Goal: Task Accomplishment & Management: Manage account settings

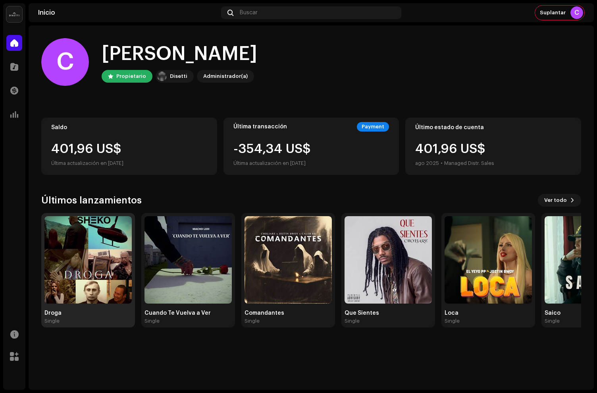
click at [97, 217] on img at bounding box center [87, 259] width 87 height 87
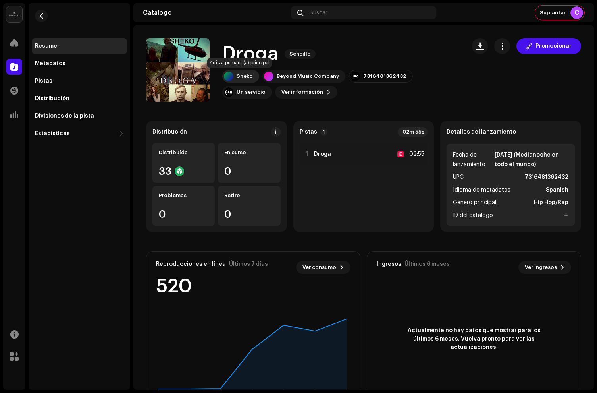
click at [240, 78] on div "Sheko" at bounding box center [245, 76] width 16 height 6
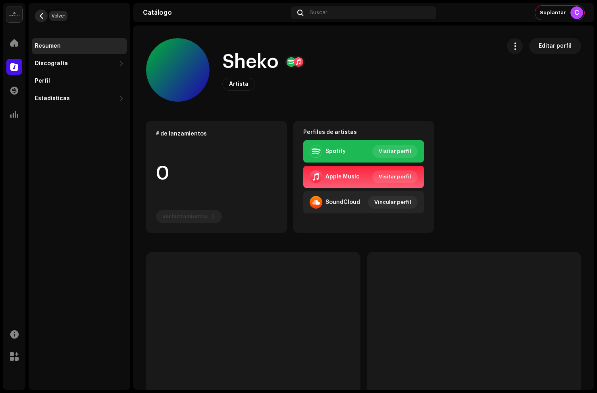
click at [42, 14] on span "button" at bounding box center [42, 16] width 6 height 6
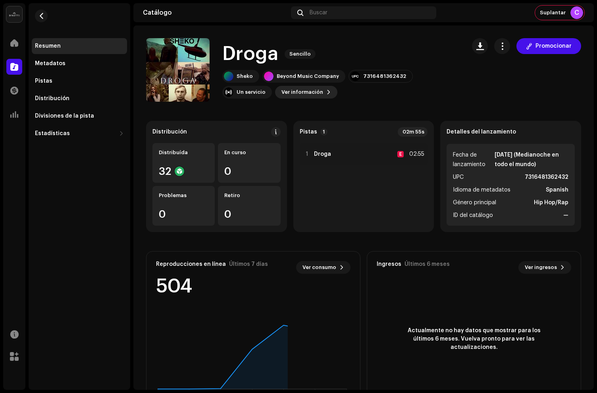
click at [281, 93] on span "Ver información" at bounding box center [302, 92] width 42 height 16
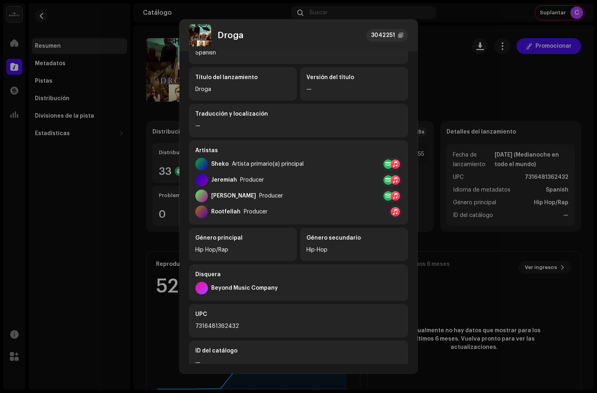
scroll to position [50, 0]
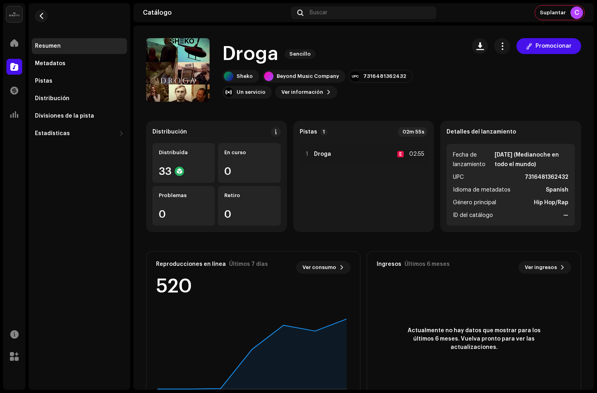
click at [54, 97] on div "Droga 3042251 Metadatos Distribución Idioma de metadatos Spanish Título del lan…" at bounding box center [298, 196] width 597 height 393
click at [71, 117] on div "Divisiones de la pista" at bounding box center [64, 116] width 59 height 6
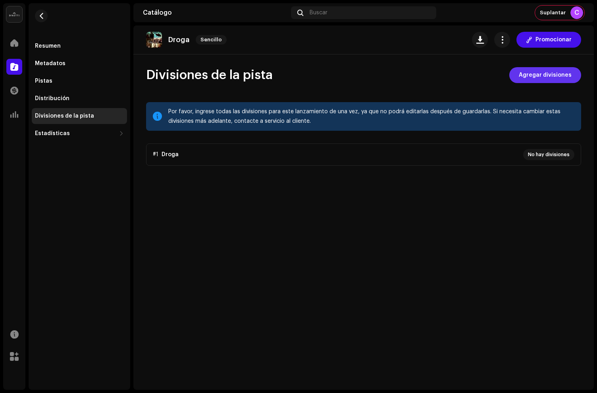
click at [535, 77] on span "Agregar divisiones" at bounding box center [545, 75] width 53 height 16
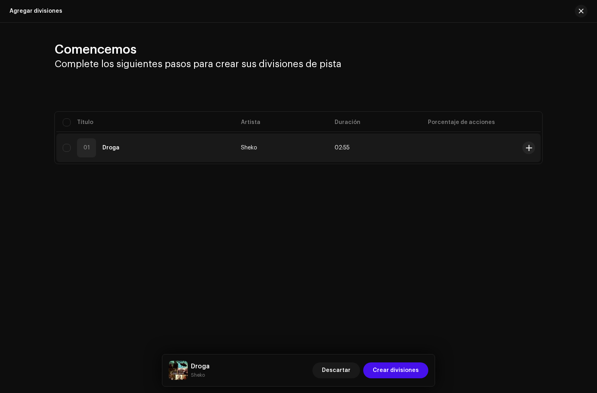
click at [493, 156] on td at bounding box center [471, 147] width 98 height 29
click at [529, 148] on span at bounding box center [529, 148] width 6 height 6
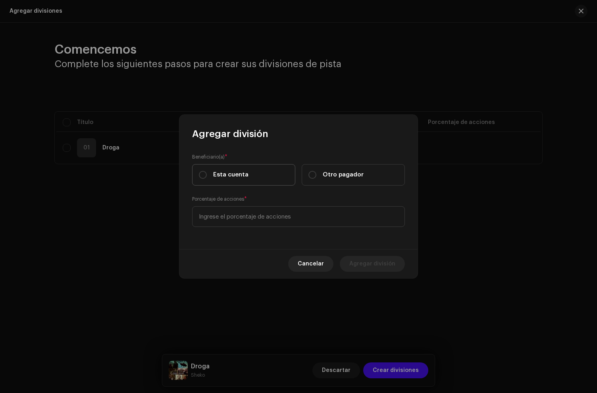
click at [250, 183] on label "Esta cuenta" at bounding box center [243, 174] width 103 height 21
click at [207, 179] on input "Esta cuenta" at bounding box center [203, 175] width 8 height 8
radio input "true"
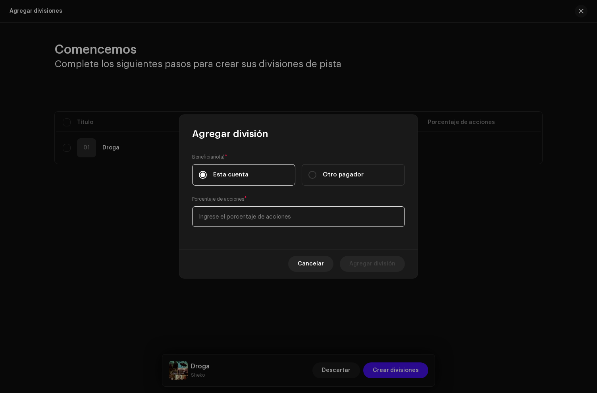
click at [265, 224] on input at bounding box center [298, 216] width 213 height 21
type input "20,00"
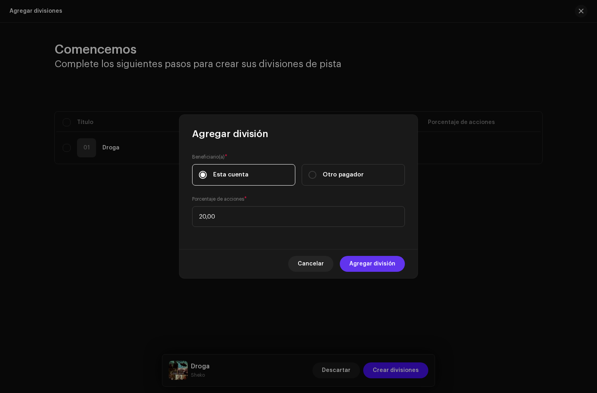
click at [369, 264] on span "Agregar división" at bounding box center [372, 264] width 46 height 16
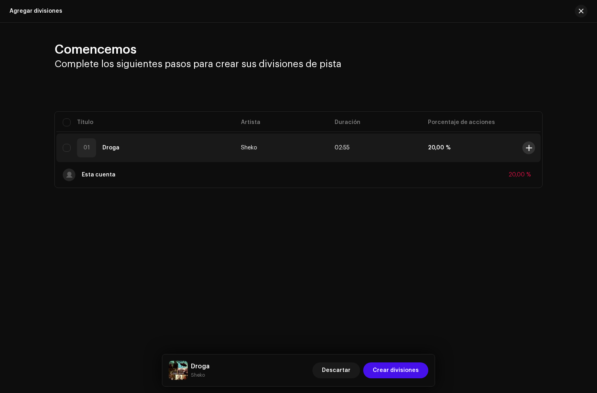
click at [529, 147] on span at bounding box center [529, 148] width 6 height 6
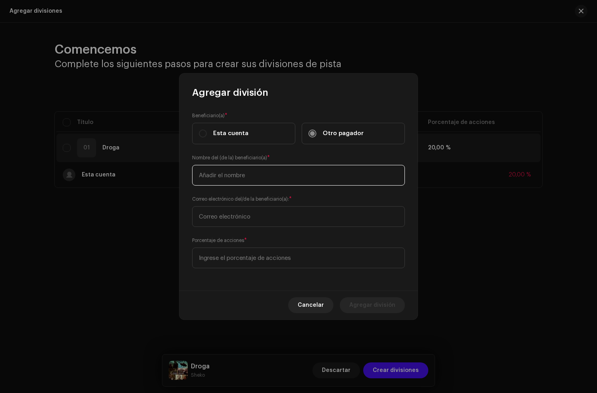
drag, startPoint x: 275, startPoint y: 179, endPoint x: 466, endPoint y: 182, distance: 191.4
click at [275, 179] on input "text" at bounding box center [298, 175] width 213 height 21
click at [239, 179] on input "text" at bounding box center [298, 175] width 213 height 21
paste input "Beyond Music Company"
type input "Beyond Music Company"
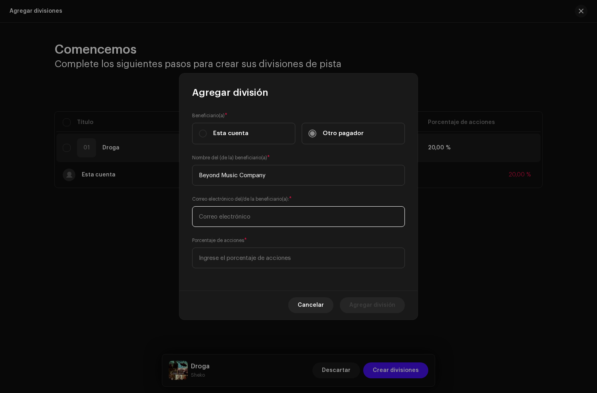
click at [244, 217] on input "text" at bounding box center [298, 216] width 213 height 21
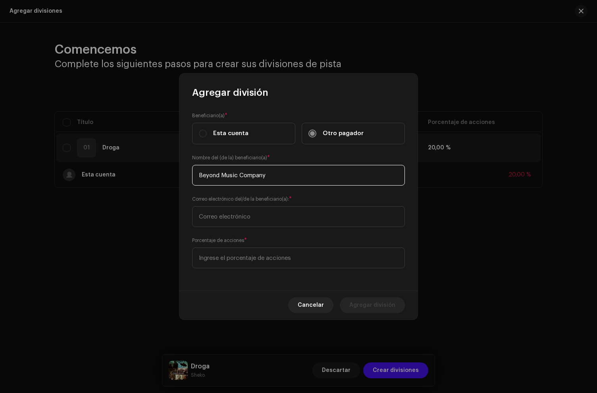
click at [133, 162] on div "Agregar división Beneficiario(a) * Esta cuenta Otro pagador Nombre del (de la) …" at bounding box center [298, 196] width 597 height 393
click at [220, 177] on input "text" at bounding box center [298, 175] width 213 height 21
paste input "Sheko"
type input "Sheko"
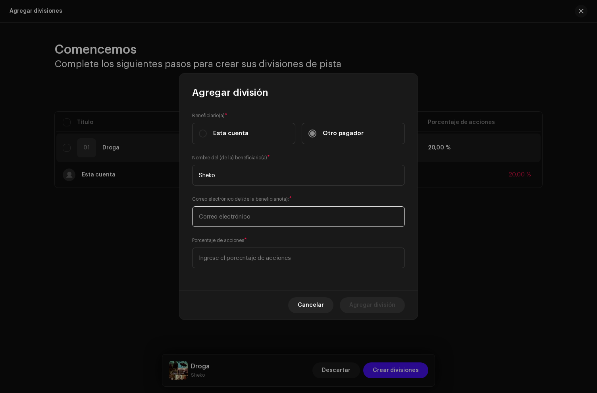
click at [226, 218] on input "text" at bounding box center [298, 216] width 213 height 21
paste input "[EMAIL_ADDRESS][DOMAIN_NAME]"
type input "[EMAIL_ADDRESS][DOMAIN_NAME]"
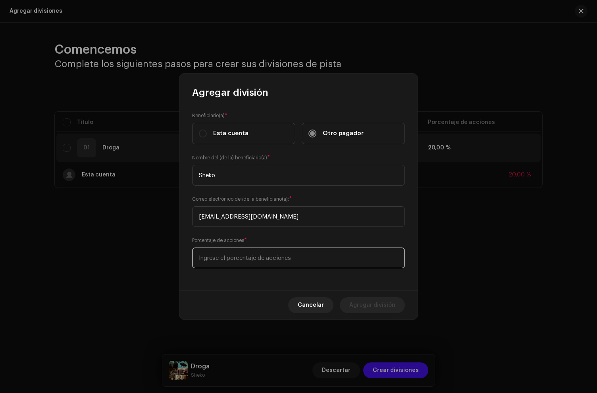
click at [224, 257] on input at bounding box center [298, 257] width 213 height 21
type input "70,00"
click at [389, 305] on span "Agregar división" at bounding box center [372, 305] width 46 height 16
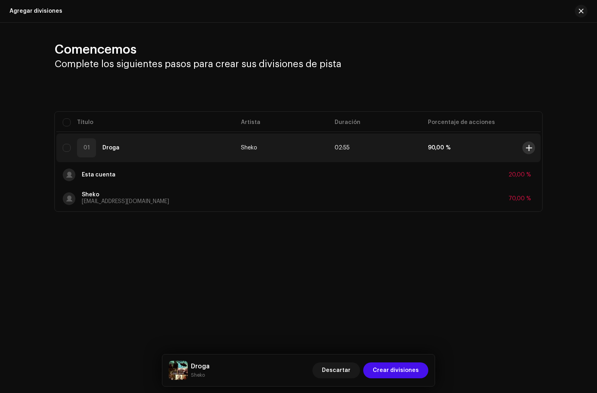
click at [529, 151] on button at bounding box center [528, 147] width 13 height 13
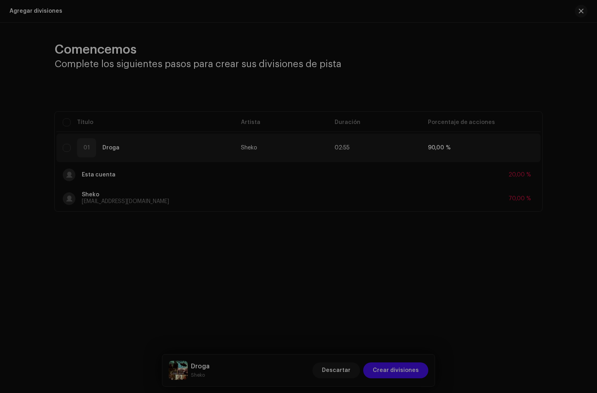
click at [528, 148] on div "Agregar división Beneficiario(a) * Esta cuenta Otro pagador Nombre del (de la) …" at bounding box center [298, 196] width 597 height 393
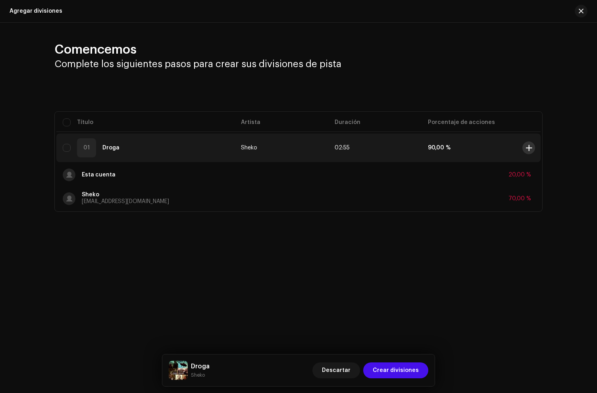
click at [527, 150] on span at bounding box center [529, 148] width 6 height 6
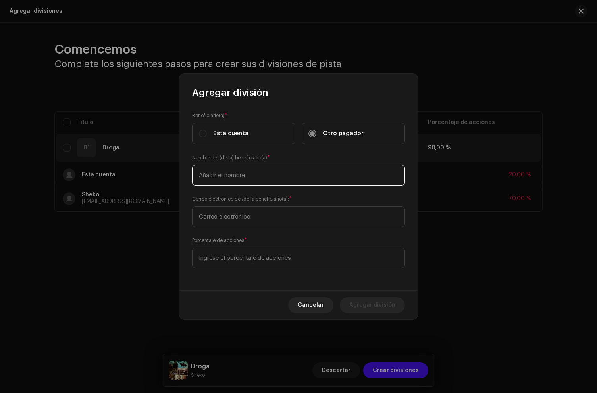
click at [223, 182] on input "text" at bounding box center [298, 175] width 213 height 21
click at [229, 176] on input "text" at bounding box center [298, 175] width 213 height 21
paste input "Jeremiah"
type input "Jeremiah"
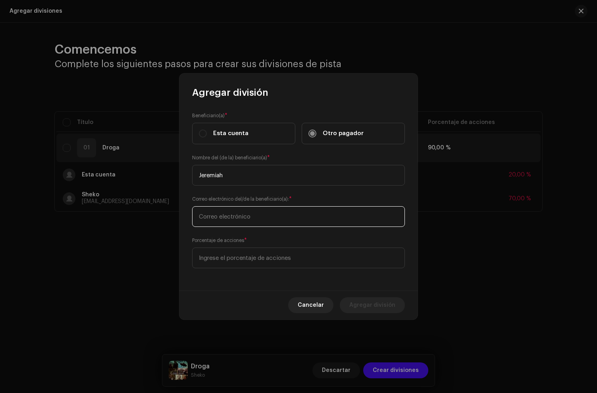
click at [217, 214] on input "text" at bounding box center [298, 216] width 213 height 21
click at [231, 217] on input "text" at bounding box center [298, 216] width 213 height 21
paste input "[EMAIL_ADDRESS][DOMAIN_NAME]"
type input "[EMAIL_ADDRESS][DOMAIN_NAME]"
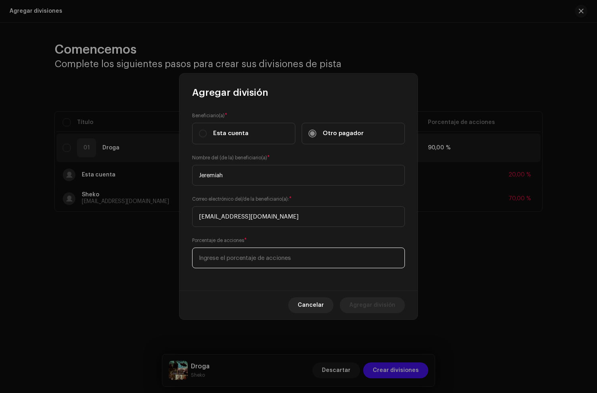
click at [247, 263] on input at bounding box center [298, 257] width 213 height 21
type input "10,00"
click at [386, 307] on span "Agregar división" at bounding box center [372, 305] width 46 height 16
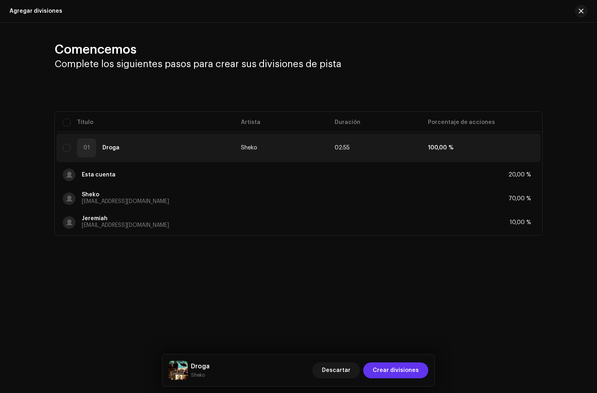
click at [403, 369] on span "Crear divisiones" at bounding box center [396, 370] width 46 height 16
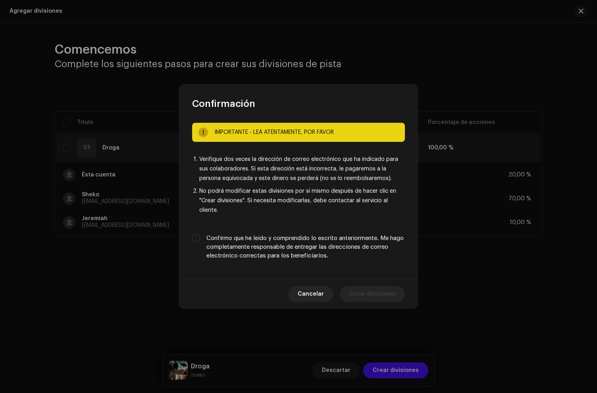
click at [316, 254] on label "Confirmo que he leído y comprendido lo escrito anteriormente. Me hago completam…" at bounding box center [305, 247] width 199 height 26
click at [200, 242] on input "Confirmo que he leído y comprendido lo escrito anteriormente. Me hago completam…" at bounding box center [196, 238] width 8 height 8
checkbox input "true"
click at [384, 298] on span "Crear divisiones" at bounding box center [372, 294] width 46 height 16
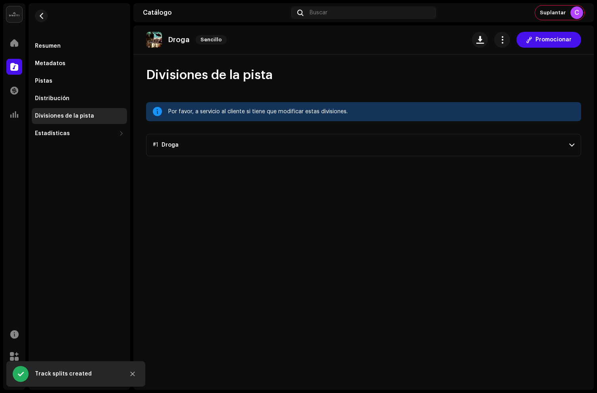
drag, startPoint x: 211, startPoint y: 158, endPoint x: 206, endPoint y: 148, distance: 10.1
click at [211, 157] on div "Droga [PERSON_NAME] Promocionar Divisiones de la pista Por favor, a servicio al…" at bounding box center [363, 207] width 461 height 364
click at [206, 148] on p-accordion-header "#1 Droga" at bounding box center [363, 145] width 435 height 22
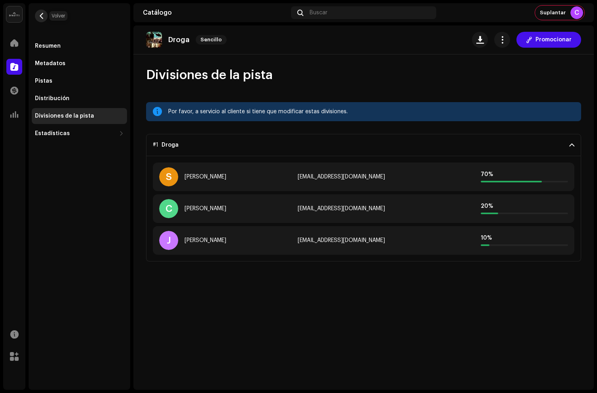
click at [40, 16] on span "button" at bounding box center [42, 16] width 6 height 6
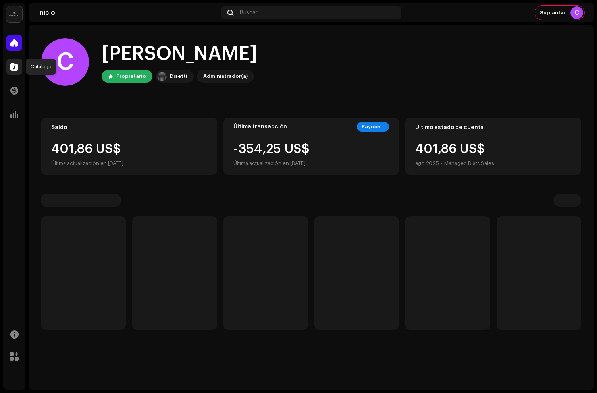
click at [16, 68] on span at bounding box center [14, 67] width 8 height 6
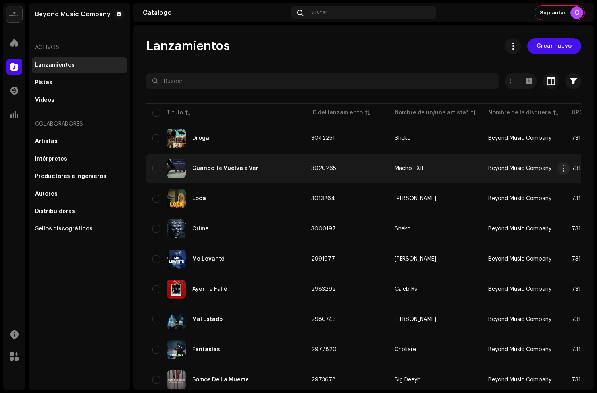
click at [276, 175] on div "Cuando Te Vuelva a Ver" at bounding box center [225, 168] width 146 height 19
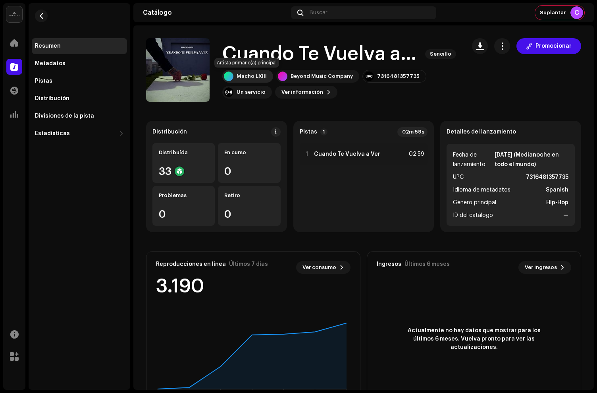
click at [247, 73] on div "Macho LXIII" at bounding box center [252, 76] width 30 height 6
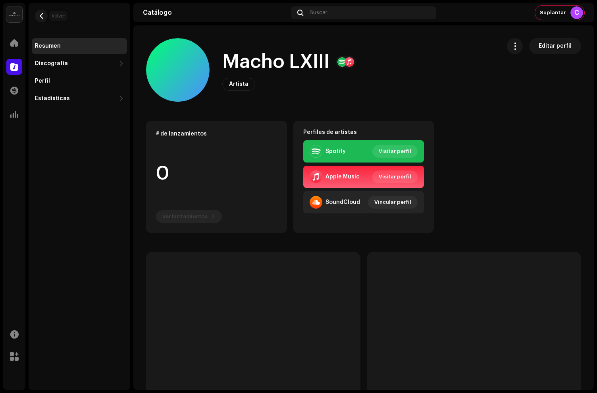
drag, startPoint x: 39, startPoint y: 13, endPoint x: 131, endPoint y: 40, distance: 95.1
click at [39, 13] on span "button" at bounding box center [42, 16] width 6 height 6
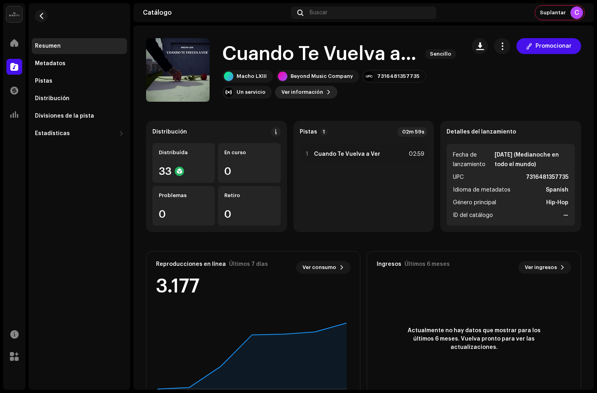
click at [312, 93] on span "Ver información" at bounding box center [302, 92] width 42 height 16
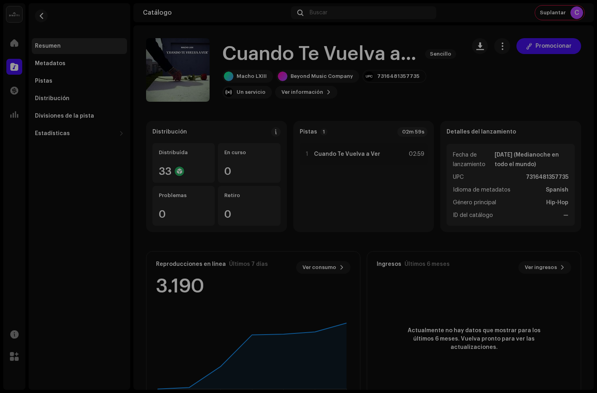
click at [89, 104] on div "Cuando Te Vuelva a Ver 3020265 Metadatos Distribución Idioma de metadatos Spani…" at bounding box center [298, 196] width 597 height 393
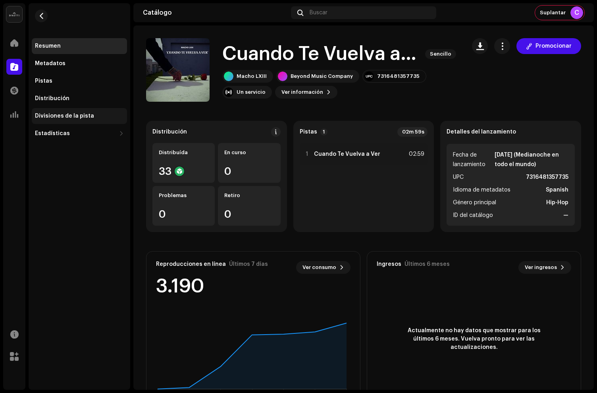
click at [78, 114] on div "Divisiones de la pista" at bounding box center [64, 116] width 59 height 6
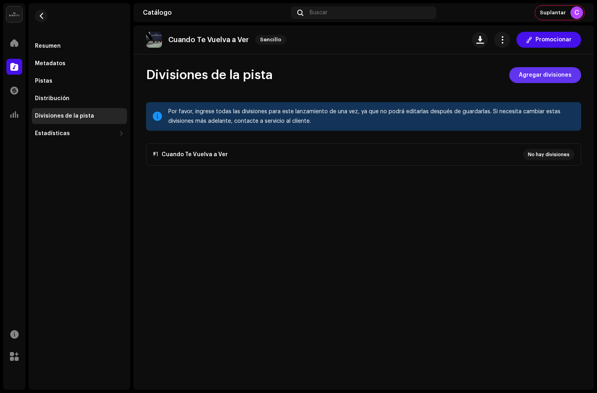
click at [544, 73] on span "Agregar divisiones" at bounding box center [545, 75] width 53 height 16
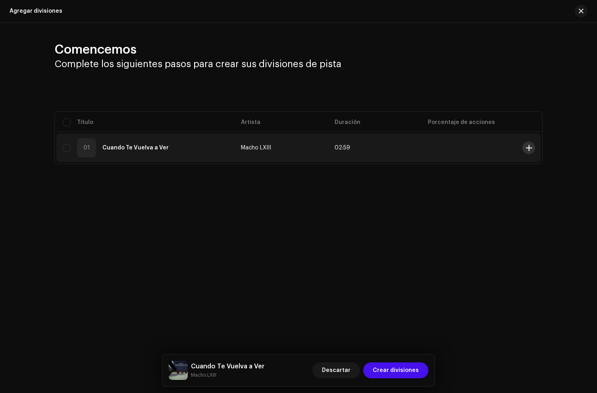
click at [526, 146] on span at bounding box center [529, 148] width 6 height 6
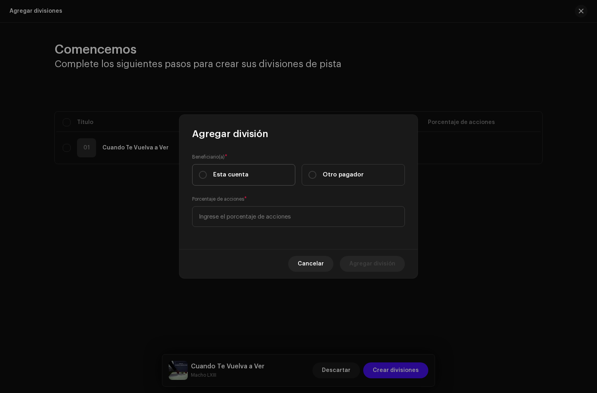
click at [254, 179] on label "Esta cuenta" at bounding box center [243, 174] width 103 height 21
click at [207, 179] on input "Esta cuenta" at bounding box center [203, 175] width 8 height 8
radio input "true"
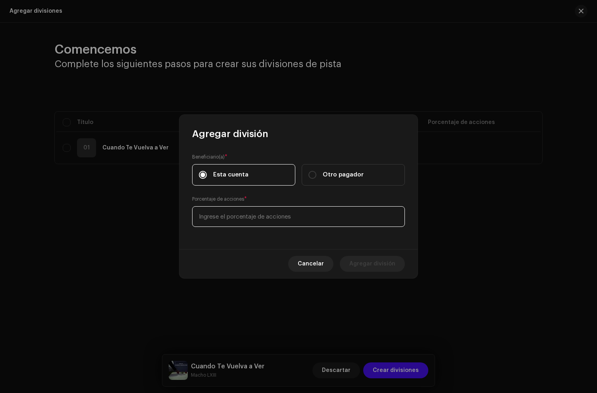
click at [262, 210] on input at bounding box center [298, 216] width 213 height 21
type input "20,00"
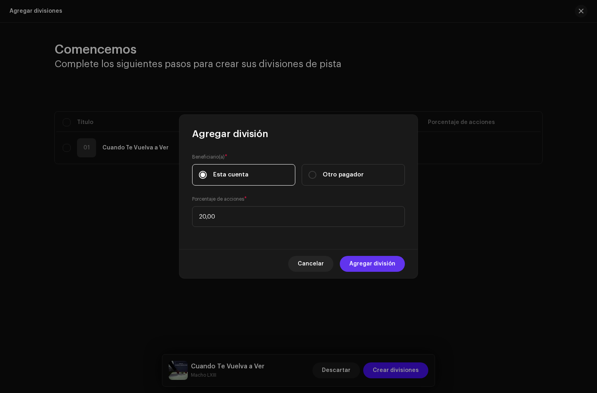
click at [377, 264] on span "Agregar división" at bounding box center [372, 264] width 46 height 16
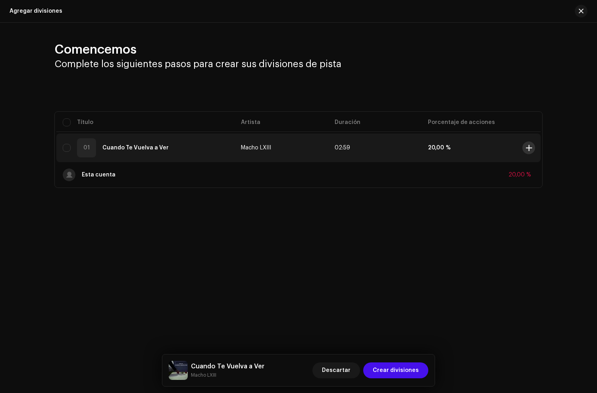
click at [529, 145] on span at bounding box center [529, 148] width 6 height 6
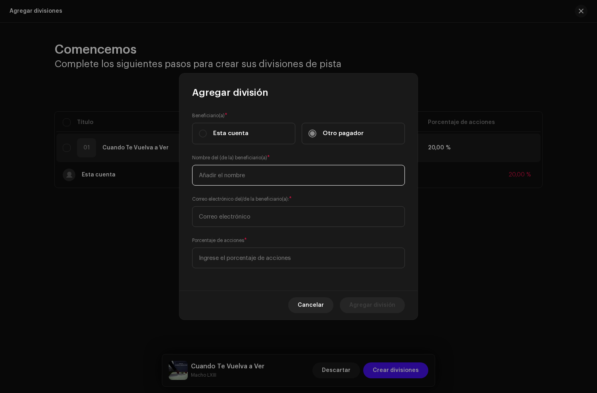
click at [217, 177] on input "text" at bounding box center [298, 175] width 213 height 21
paste input "Macho LXIII"
type input "Macho LXIII"
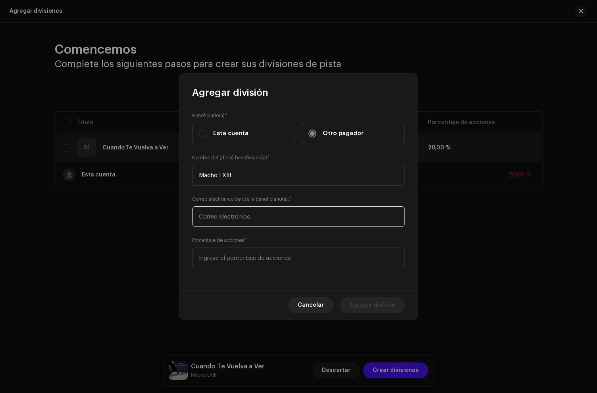
click at [237, 222] on input "text" at bounding box center [298, 216] width 213 height 21
click at [223, 220] on input "text" at bounding box center [298, 216] width 213 height 21
paste input "[EMAIL_ADDRESS][DOMAIN_NAME]"
type input "[EMAIL_ADDRESS][DOMAIN_NAME]"
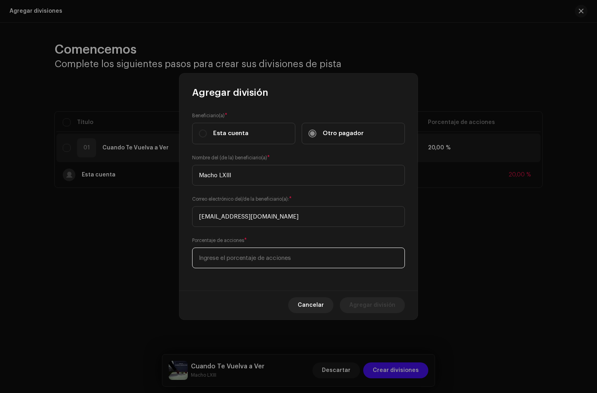
click at [240, 254] on input at bounding box center [298, 257] width 213 height 21
type input "70,00"
click at [375, 301] on span "Agregar división" at bounding box center [372, 305] width 46 height 16
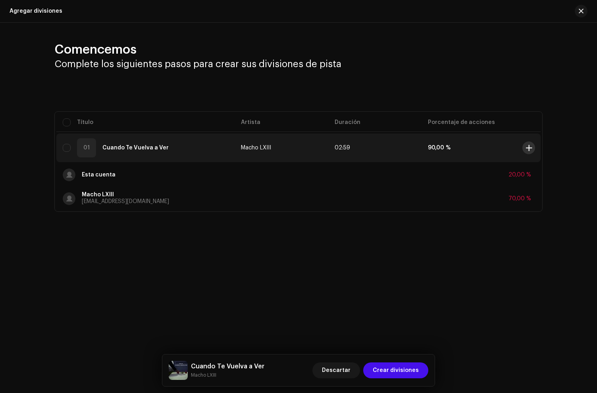
click at [529, 146] on span at bounding box center [529, 148] width 6 height 6
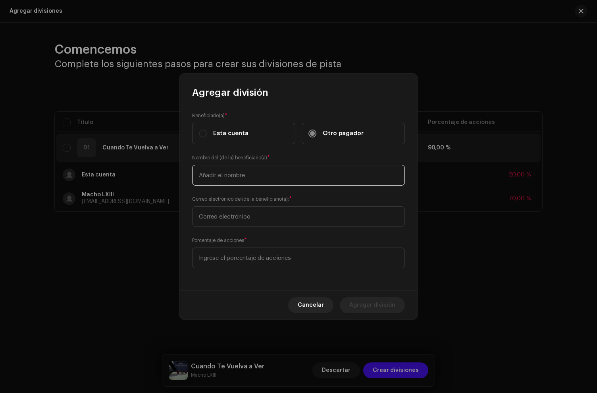
paste input "Jeremiah"
type input "Jeremiah"
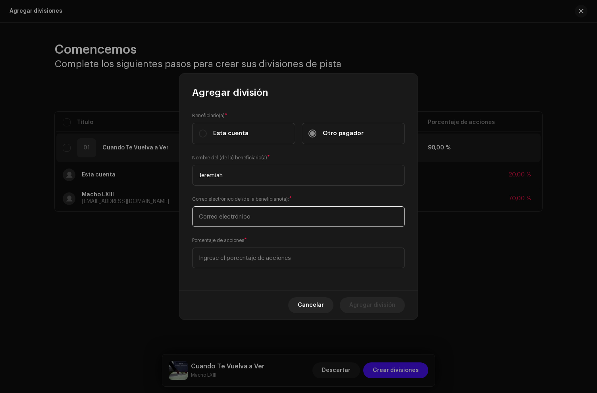
click at [256, 216] on input "text" at bounding box center [298, 216] width 213 height 21
paste input "[EMAIL_ADDRESS][DOMAIN_NAME]"
type input "[EMAIL_ADDRESS][DOMAIN_NAME]"
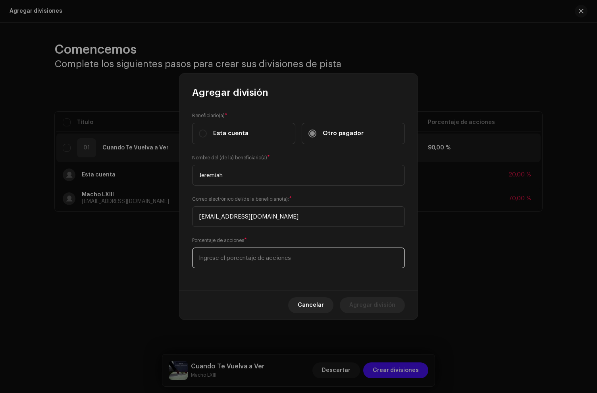
click at [256, 255] on input at bounding box center [298, 257] width 213 height 21
type input "10,00"
click at [376, 303] on span "Agregar división" at bounding box center [372, 305] width 46 height 16
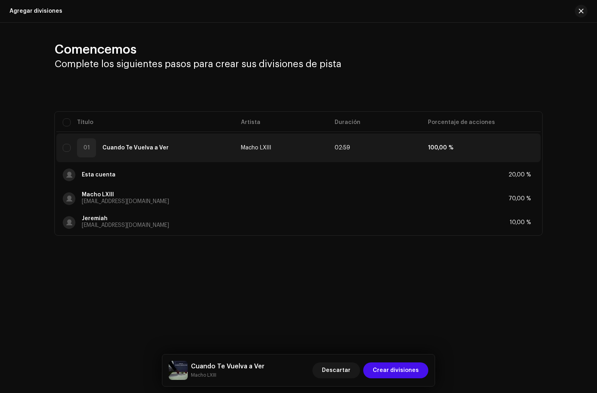
click at [396, 359] on div "Cuando Te Vuelva a Ver Macho LXIII Descartar Crear divisiones" at bounding box center [298, 370] width 272 height 32
click at [400, 370] on span "Crear divisiones" at bounding box center [396, 370] width 46 height 16
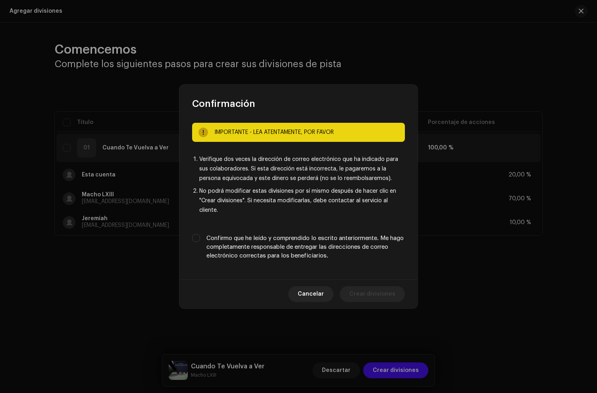
drag, startPoint x: 298, startPoint y: 243, endPoint x: 312, endPoint y: 259, distance: 22.2
click at [298, 243] on label "Confirmo que he leído y comprendido lo escrito anteriormente. Me hago completam…" at bounding box center [305, 247] width 199 height 26
click at [299, 246] on label "Confirmo que he leído y comprendido lo escrito anteriormente. Me hago completam…" at bounding box center [305, 247] width 199 height 26
click at [200, 242] on input "Confirmo que he leído y comprendido lo escrito anteriormente. Me hago completam…" at bounding box center [196, 238] width 8 height 8
checkbox input "true"
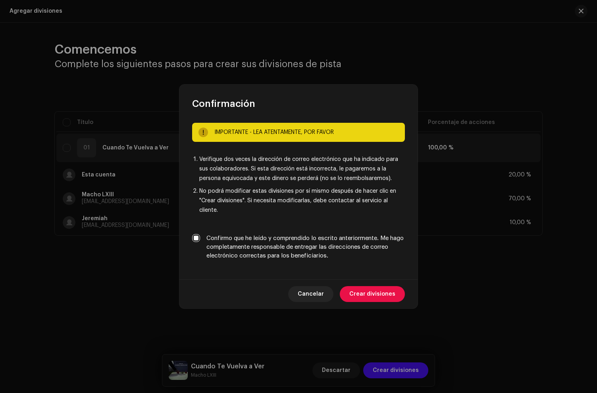
drag, startPoint x: 375, startPoint y: 298, endPoint x: 549, endPoint y: 300, distance: 174.3
click at [375, 297] on span "Crear divisiones" at bounding box center [372, 294] width 46 height 16
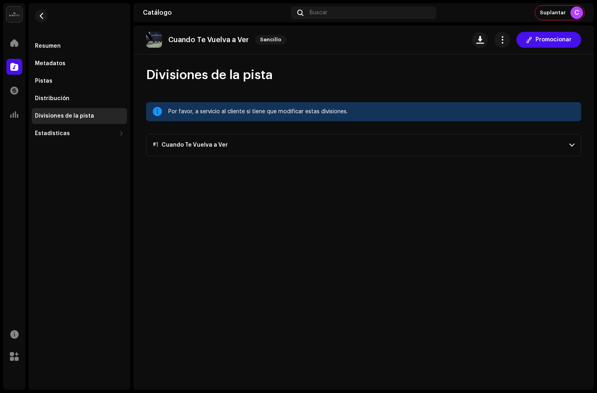
click at [256, 154] on p-accordion-header "#1 Cuando Te Vuelva a Ver" at bounding box center [363, 145] width 435 height 22
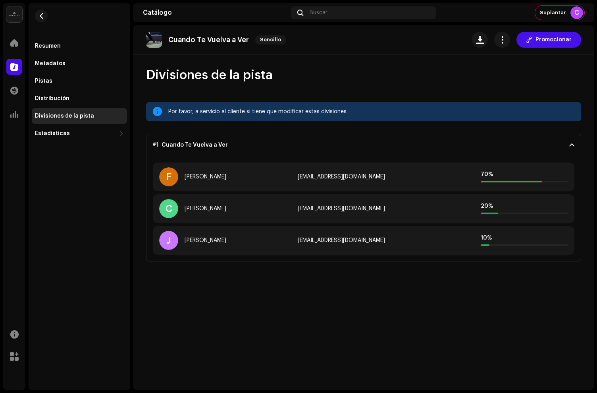
click at [256, 145] on p-accordion-header "#1 Cuando Te Vuelva a Ver" at bounding box center [363, 145] width 435 height 22
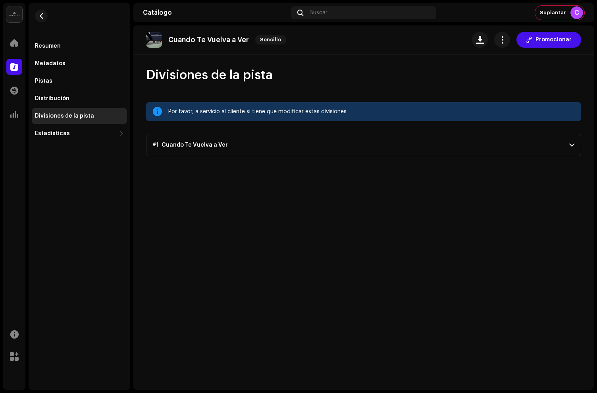
click at [233, 142] on p-accordion-header "#1 Cuando Te Vuelva a Ver" at bounding box center [363, 145] width 435 height 22
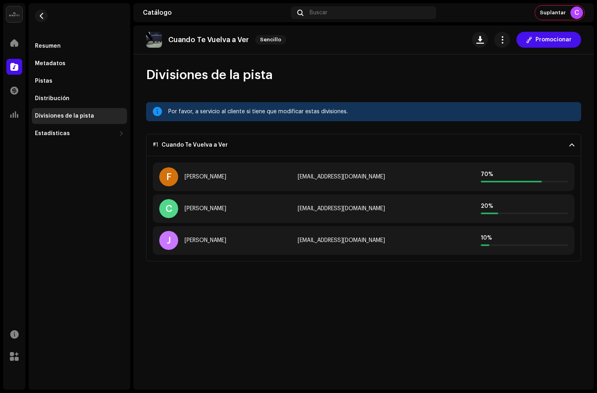
click at [15, 65] on span at bounding box center [14, 67] width 8 height 6
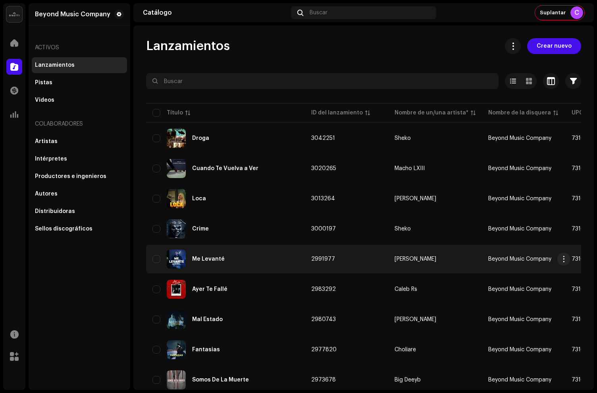
click at [241, 254] on div "Me Levanté" at bounding box center [225, 258] width 146 height 19
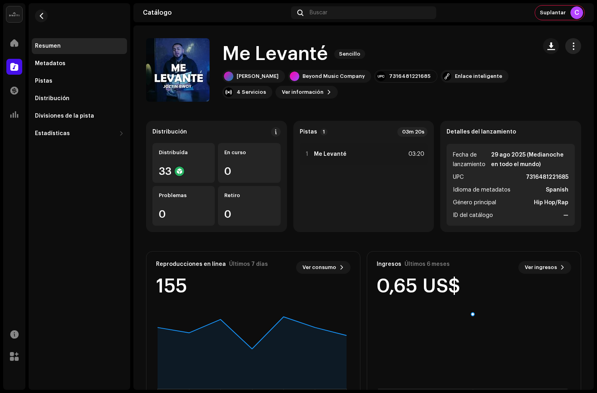
click at [570, 44] on span "button" at bounding box center [574, 46] width 8 height 6
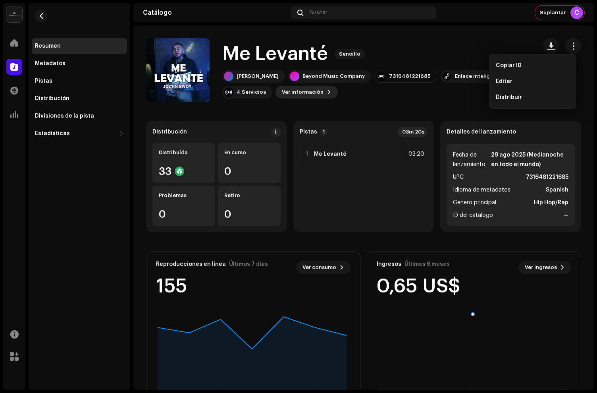
click at [310, 93] on span "Ver información" at bounding box center [303, 92] width 42 height 16
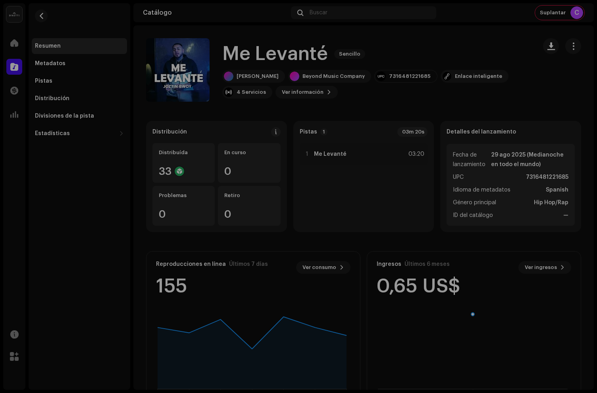
drag, startPoint x: 86, startPoint y: 122, endPoint x: 77, endPoint y: 110, distance: 14.9
click at [85, 121] on div "Me Levanté 2991977 Metadatos Distribución Idioma de metadatos Spanish Título de…" at bounding box center [298, 196] width 597 height 393
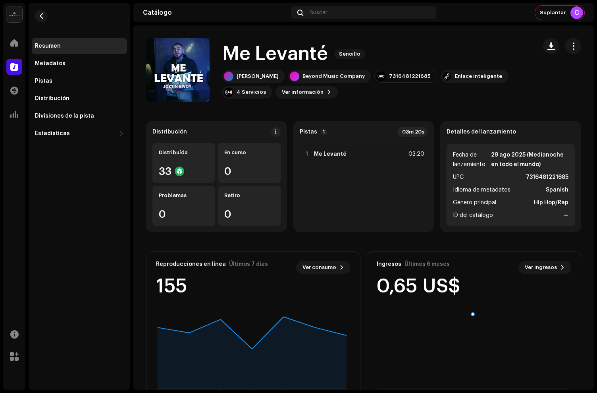
drag, startPoint x: 75, startPoint y: 117, endPoint x: 333, endPoint y: 297, distance: 314.7
click at [75, 117] on div "Divisiones de la pista" at bounding box center [64, 116] width 59 height 6
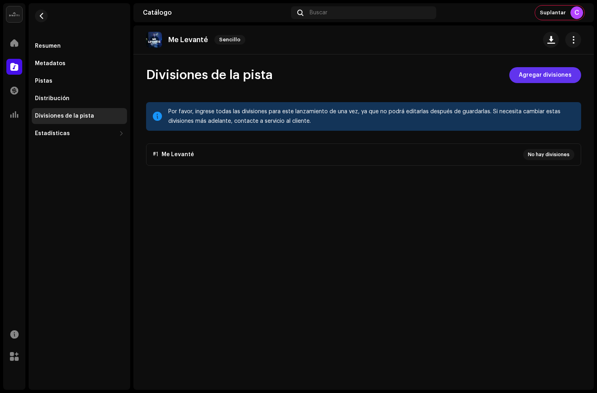
click at [537, 76] on span "Agregar divisiones" at bounding box center [545, 75] width 53 height 16
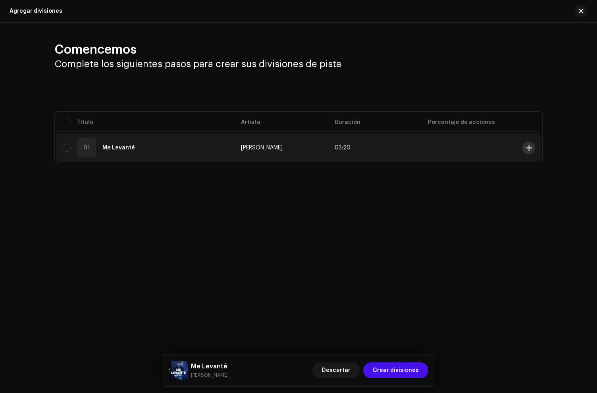
click at [529, 147] on span at bounding box center [529, 148] width 6 height 6
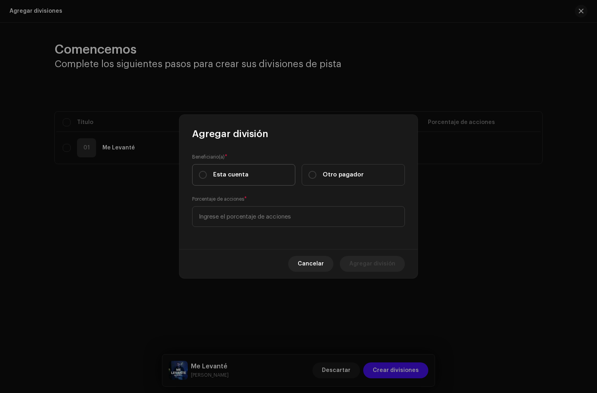
click at [229, 177] on span "Esta cuenta" at bounding box center [230, 174] width 35 height 9
click at [207, 177] on input "Esta cuenta" at bounding box center [203, 175] width 8 height 8
radio input "true"
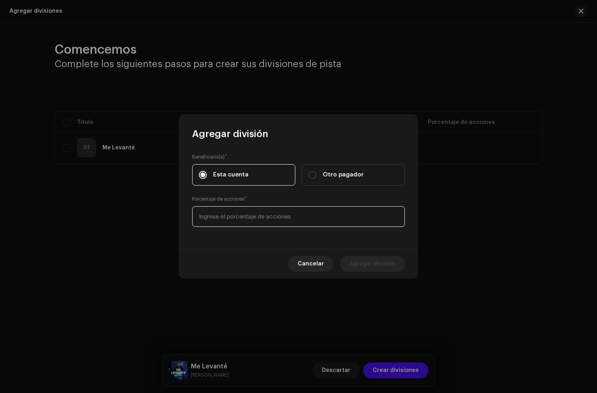
click at [269, 225] on input at bounding box center [298, 216] width 213 height 21
type input "20,00"
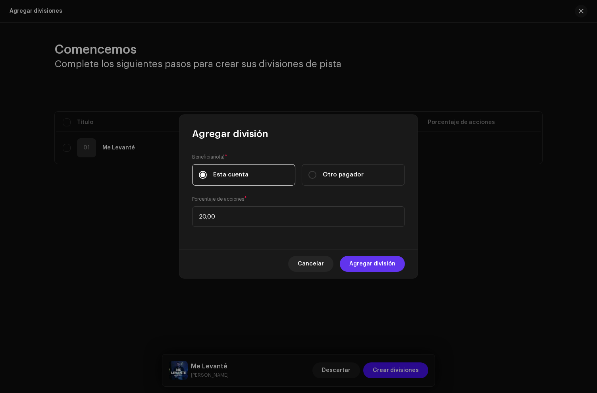
click at [370, 266] on span "Agregar división" at bounding box center [372, 264] width 46 height 16
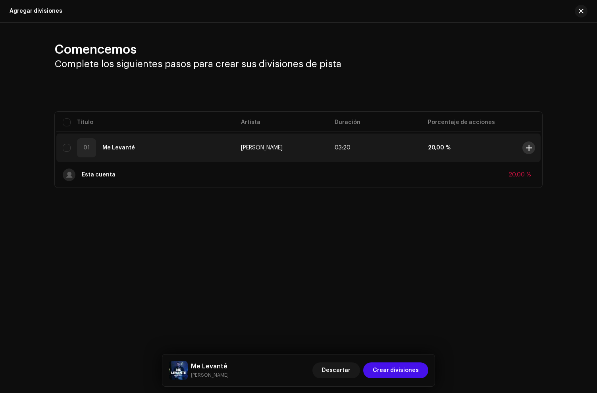
click at [526, 147] on span at bounding box center [529, 148] width 6 height 6
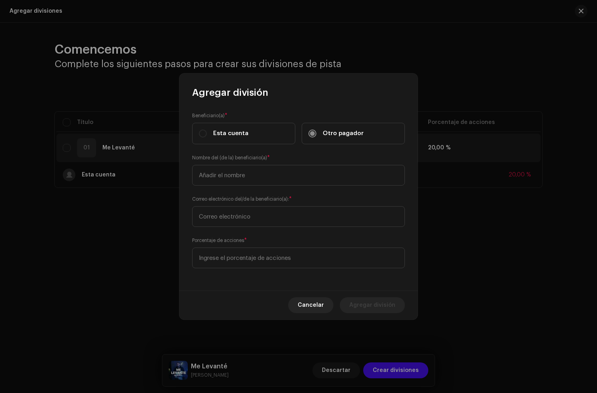
click at [287, 186] on div "Beneficiario(a) * Esta cuenta Otro pagador Nombre del (de la) beneficiario(a) *…" at bounding box center [298, 194] width 238 height 191
click at [258, 181] on input "text" at bounding box center [298, 175] width 213 height 21
paste input "[PERSON_NAME]"
type input "[PERSON_NAME]"
click at [245, 220] on input "text" at bounding box center [298, 216] width 213 height 21
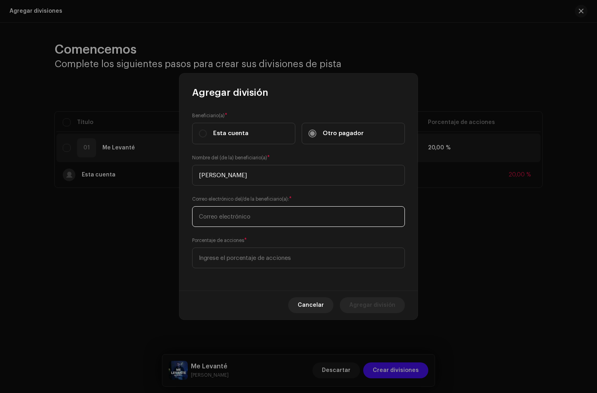
paste input "[EMAIL_ADDRESS][DOMAIN_NAME]"
type input "[EMAIL_ADDRESS][DOMAIN_NAME]"
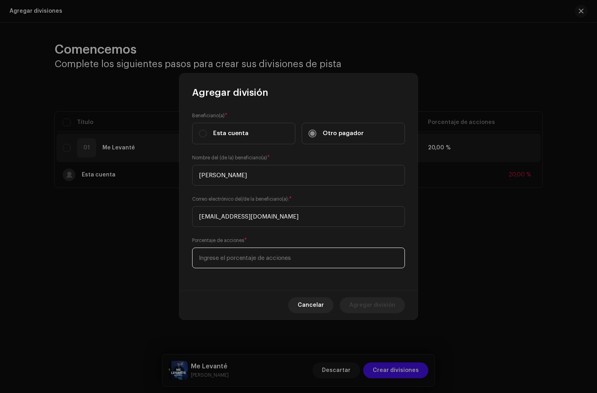
click at [268, 261] on input at bounding box center [298, 257] width 213 height 21
type input "70,00"
click at [368, 305] on span "Agregar división" at bounding box center [372, 305] width 46 height 16
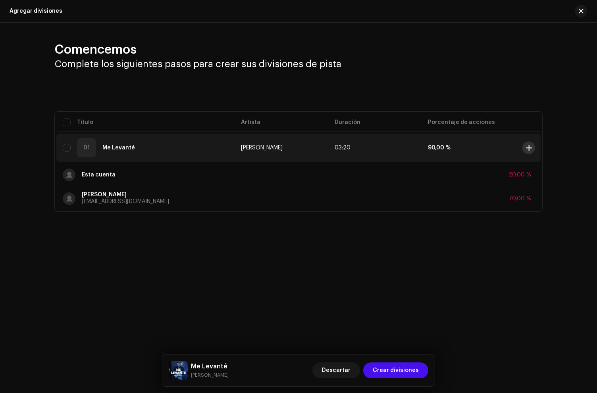
click at [529, 147] on span at bounding box center [529, 148] width 6 height 6
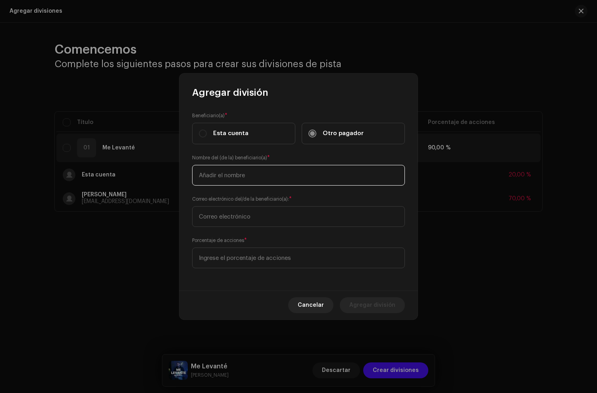
click at [264, 177] on input "text" at bounding box center [298, 175] width 213 height 21
paste input "Jeremiah"
type input "Jeremiah"
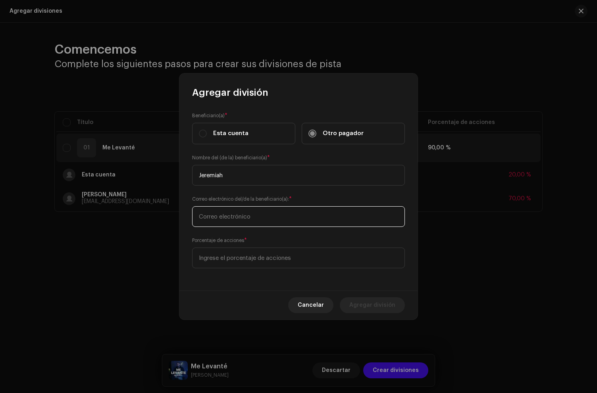
click at [264, 214] on input "text" at bounding box center [298, 216] width 213 height 21
click at [249, 229] on div "Beneficiario(a) * Esta cuenta Otro pagador Nombre del (de la) beneficiario(a) *…" at bounding box center [298, 194] width 238 height 191
click at [248, 220] on input "text" at bounding box center [298, 216] width 213 height 21
paste input "[EMAIL_ADDRESS][DOMAIN_NAME]"
type input "[EMAIL_ADDRESS][DOMAIN_NAME]"
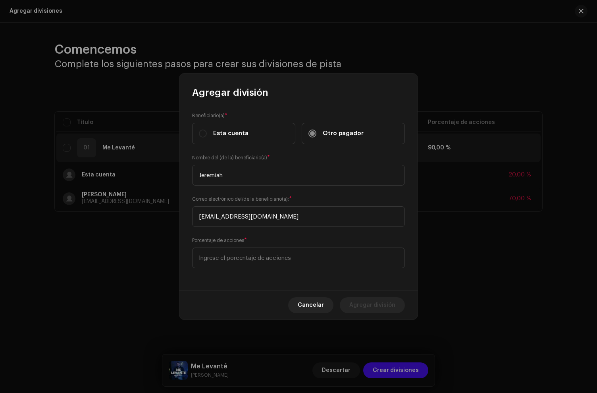
click at [266, 245] on div "Porcentaje de acciones *" at bounding box center [298, 252] width 213 height 32
click at [275, 258] on input at bounding box center [298, 257] width 213 height 21
type input "10,00"
drag, startPoint x: 376, startPoint y: 303, endPoint x: 402, endPoint y: 291, distance: 28.8
click at [376, 303] on span "Agregar división" at bounding box center [372, 305] width 46 height 16
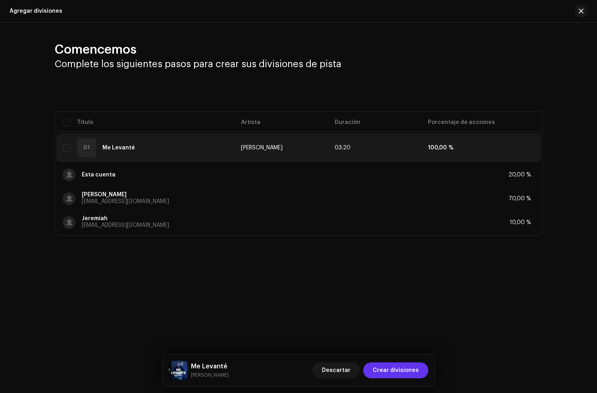
click at [404, 370] on span "Crear divisiones" at bounding box center [396, 370] width 46 height 16
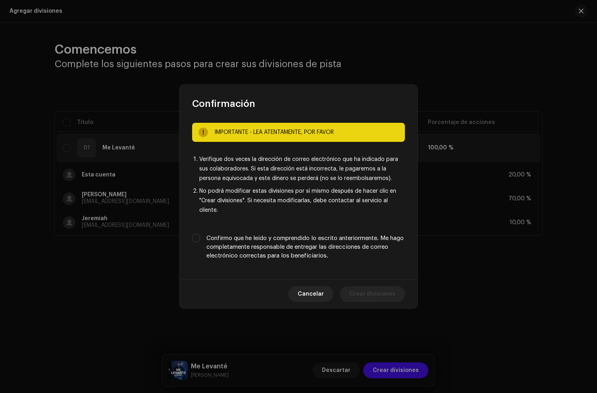
click at [336, 245] on label "Confirmo que he leído y comprendido lo escrito anteriormente. Me hago completam…" at bounding box center [305, 247] width 199 height 26
click at [200, 242] on input "Confirmo que he leído y comprendido lo escrito anteriormente. Me hago completam…" at bounding box center [196, 238] width 8 height 8
checkbox input "true"
click at [368, 287] on span "Crear divisiones" at bounding box center [372, 294] width 46 height 16
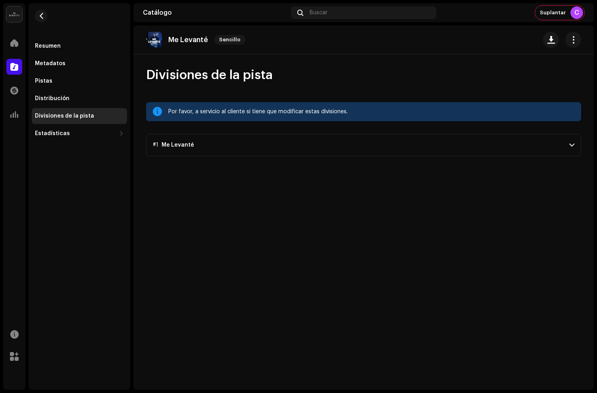
drag, startPoint x: 25, startPoint y: 67, endPoint x: 14, endPoint y: 68, distance: 10.7
click at [22, 67] on div "Catálogo" at bounding box center [14, 67] width 22 height 22
click at [14, 68] on span at bounding box center [14, 67] width 8 height 6
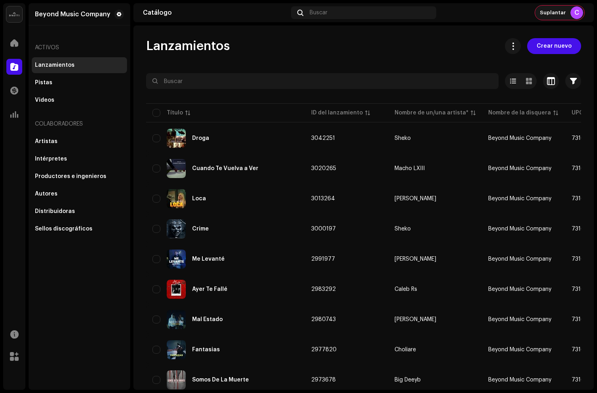
click at [565, 8] on div "Suplantar C" at bounding box center [559, 13] width 49 height 14
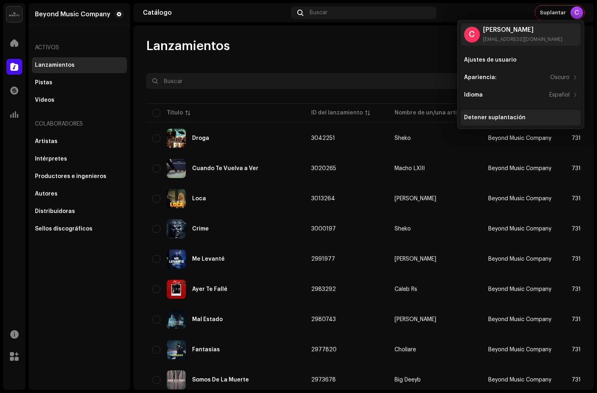
click at [502, 116] on div "Detener suplantación" at bounding box center [495, 117] width 62 height 6
